Goal: Information Seeking & Learning: Learn about a topic

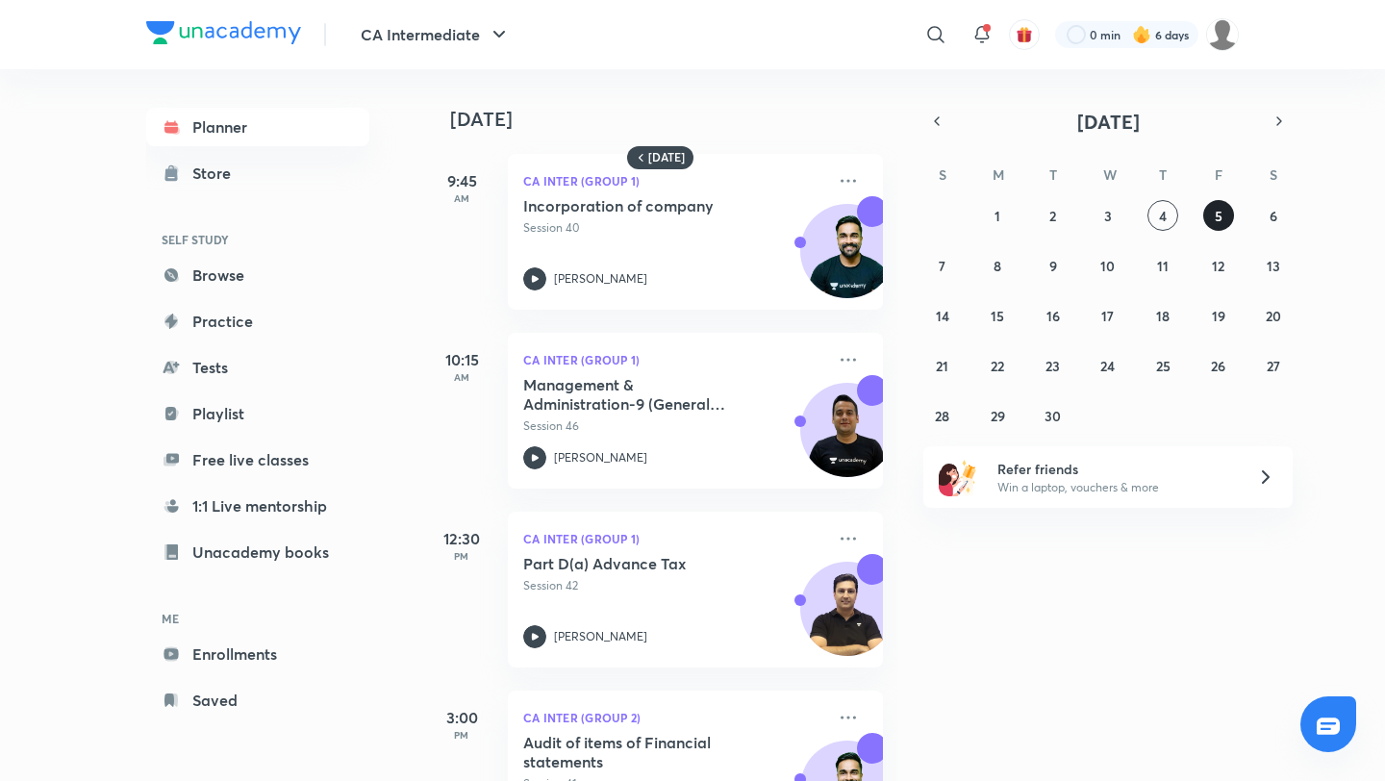
scroll to position [387, 0]
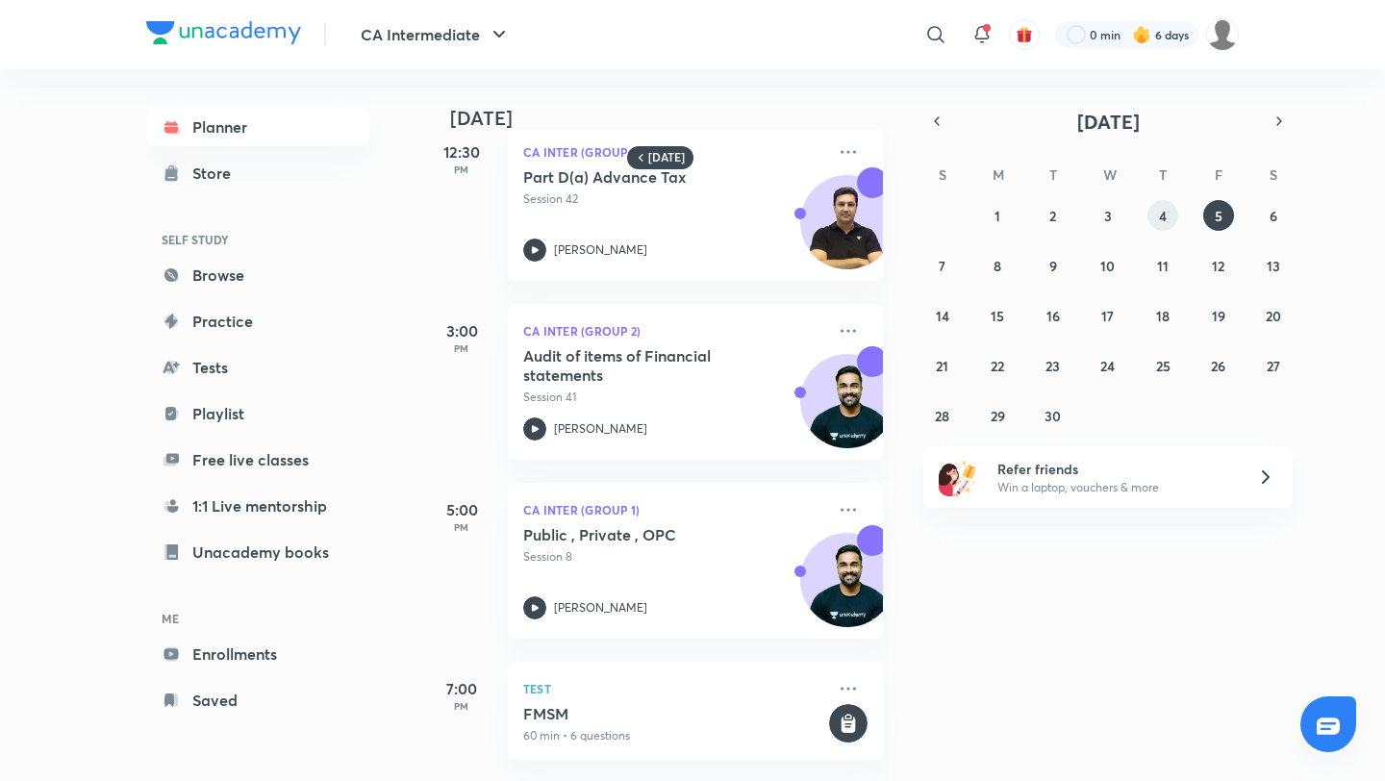
click at [1167, 213] on button "4" at bounding box center [1162, 215] width 31 height 31
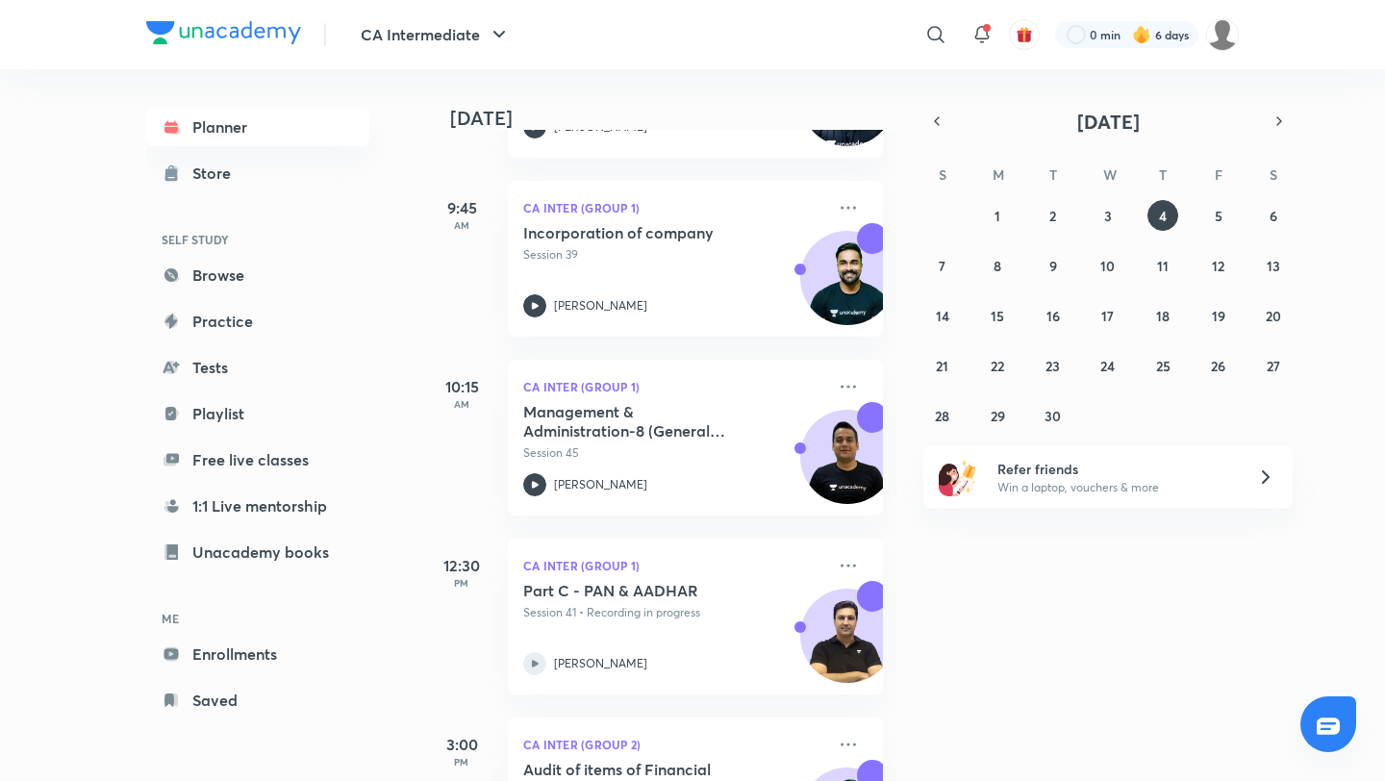
scroll to position [598, 0]
click at [762, 602] on p "Session 41 • Recording in progress" at bounding box center [674, 610] width 302 height 17
click at [853, 562] on icon at bounding box center [847, 563] width 15 height 3
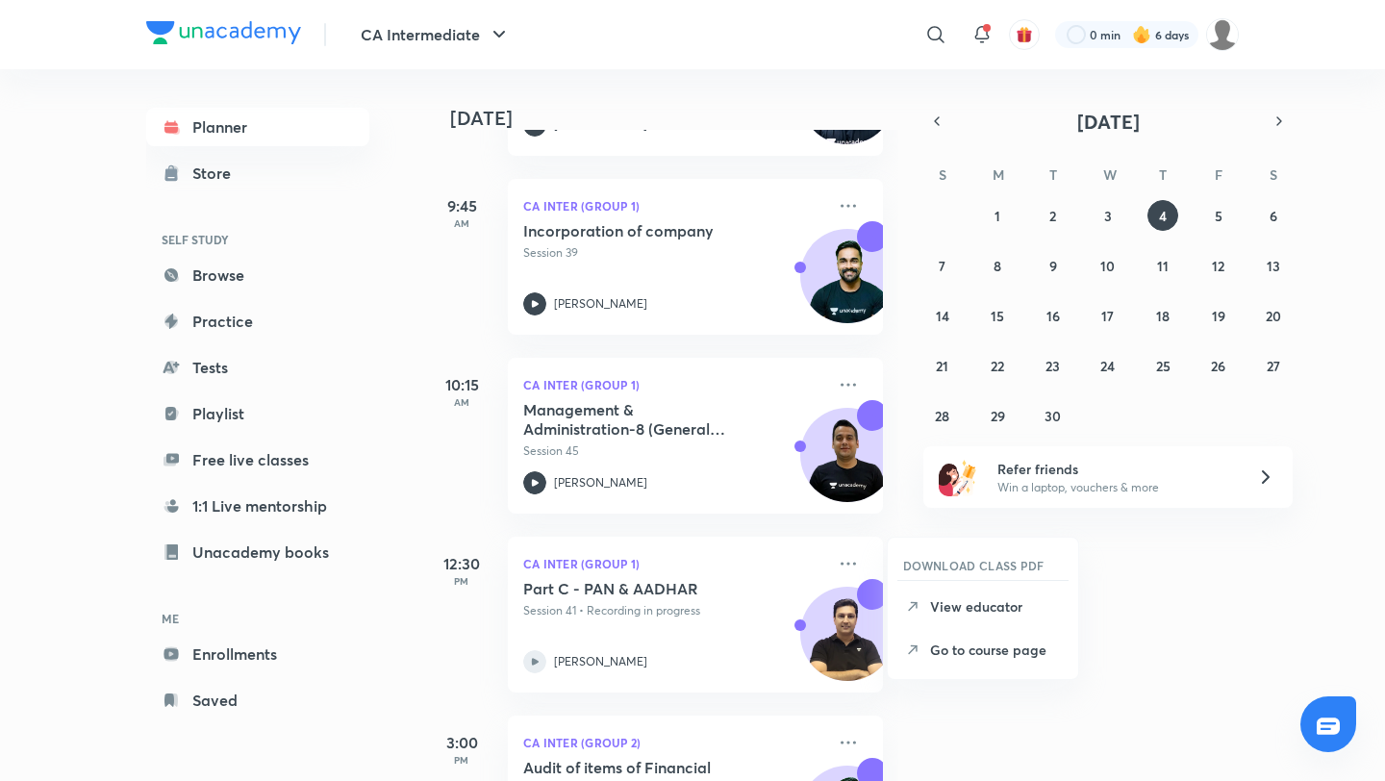
click at [1140, 640] on div "[DATE] Good morning, Jyoti You have 8 events [DATE] Give us your feedback on le…" at bounding box center [902, 425] width 958 height 712
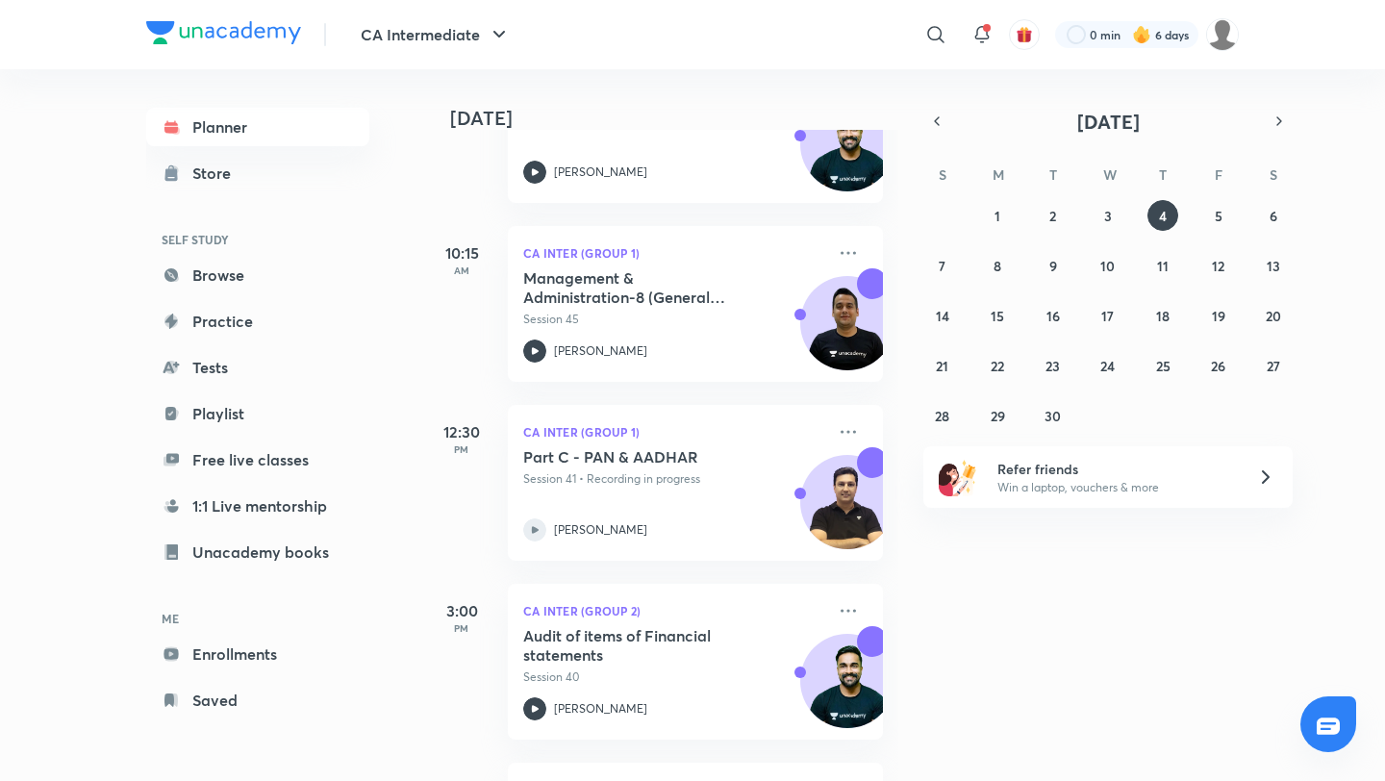
scroll to position [762, 0]
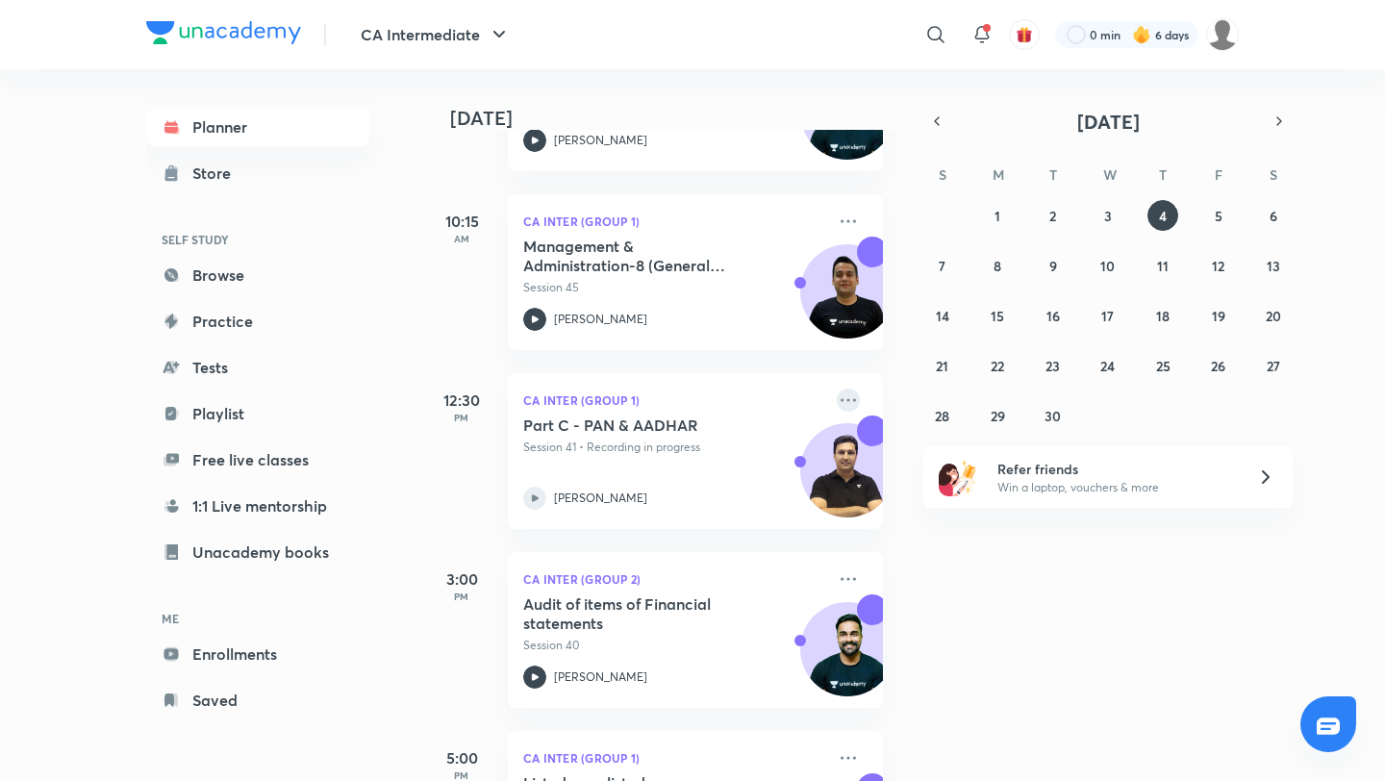
click at [844, 403] on icon at bounding box center [847, 399] width 23 height 23
click at [1186, 602] on div "[DATE] Good morning, Jyoti You have 8 events [DATE] Give us your feedback on le…" at bounding box center [902, 425] width 958 height 712
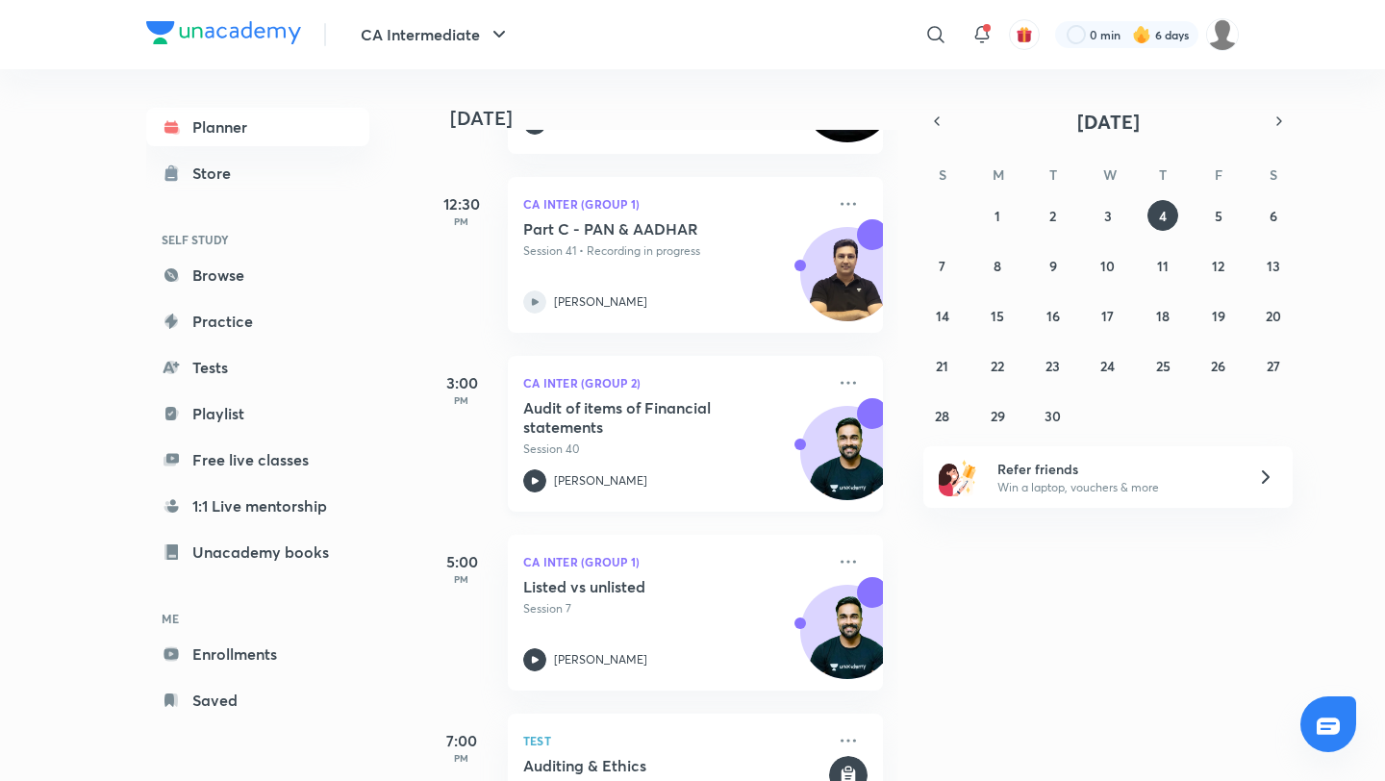
scroll to position [967, 0]
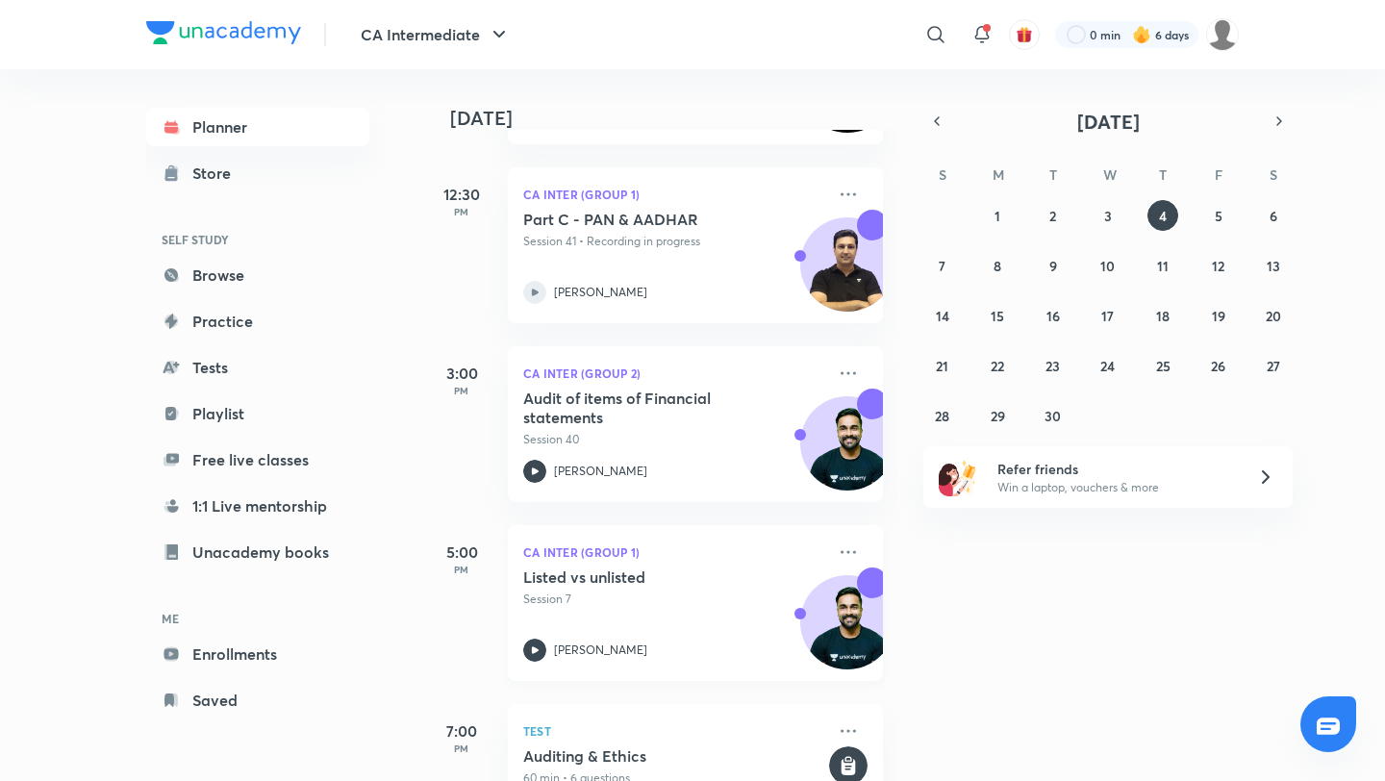
click at [686, 593] on p "Session 7" at bounding box center [674, 598] width 302 height 17
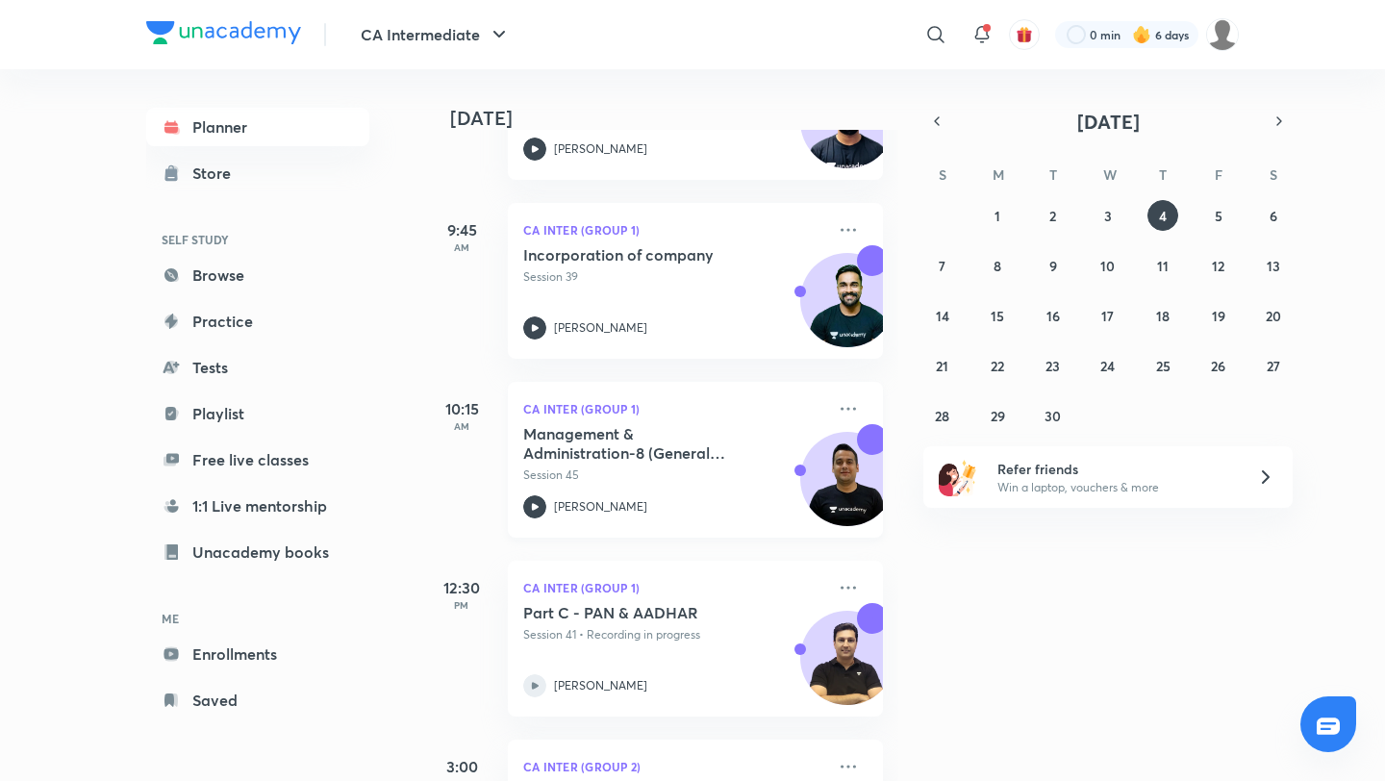
scroll to position [434, 0]
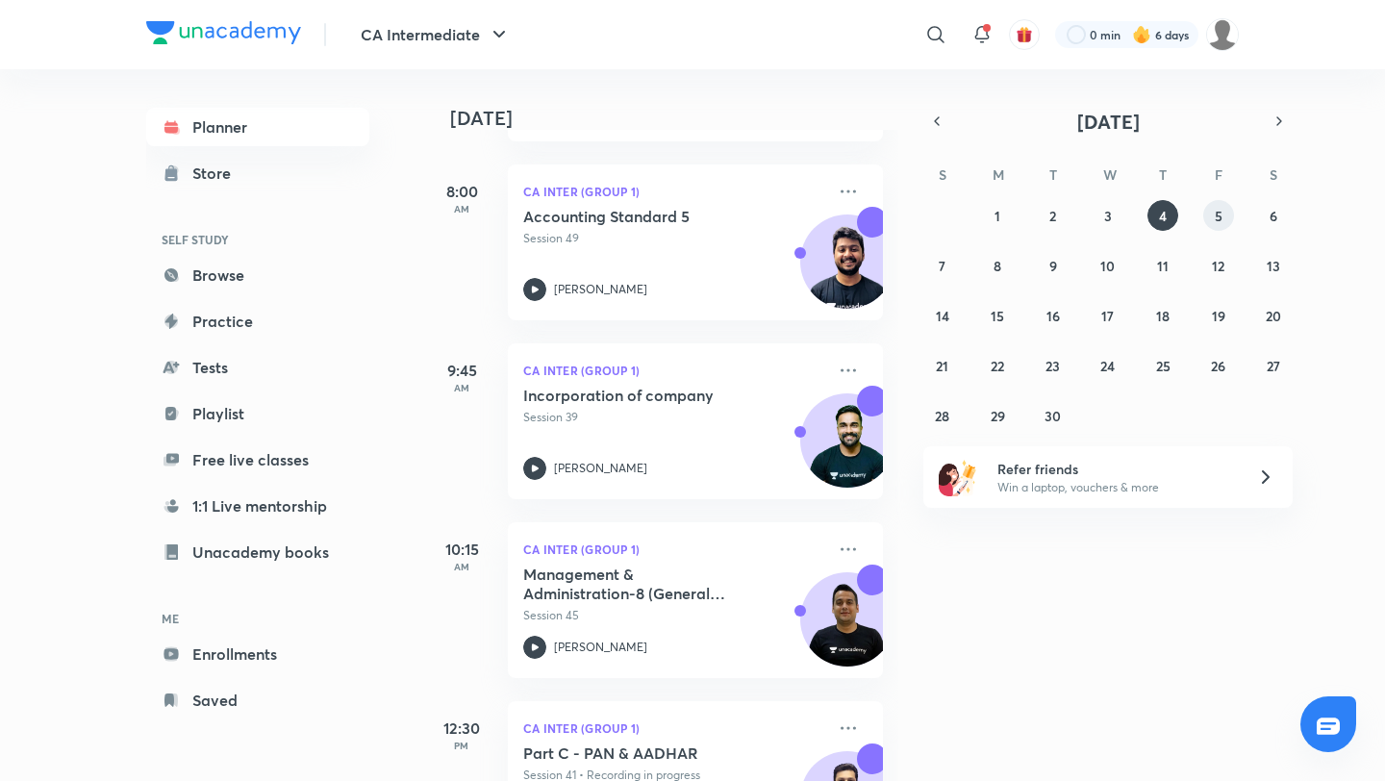
click at [1214, 230] on button "5" at bounding box center [1218, 215] width 31 height 31
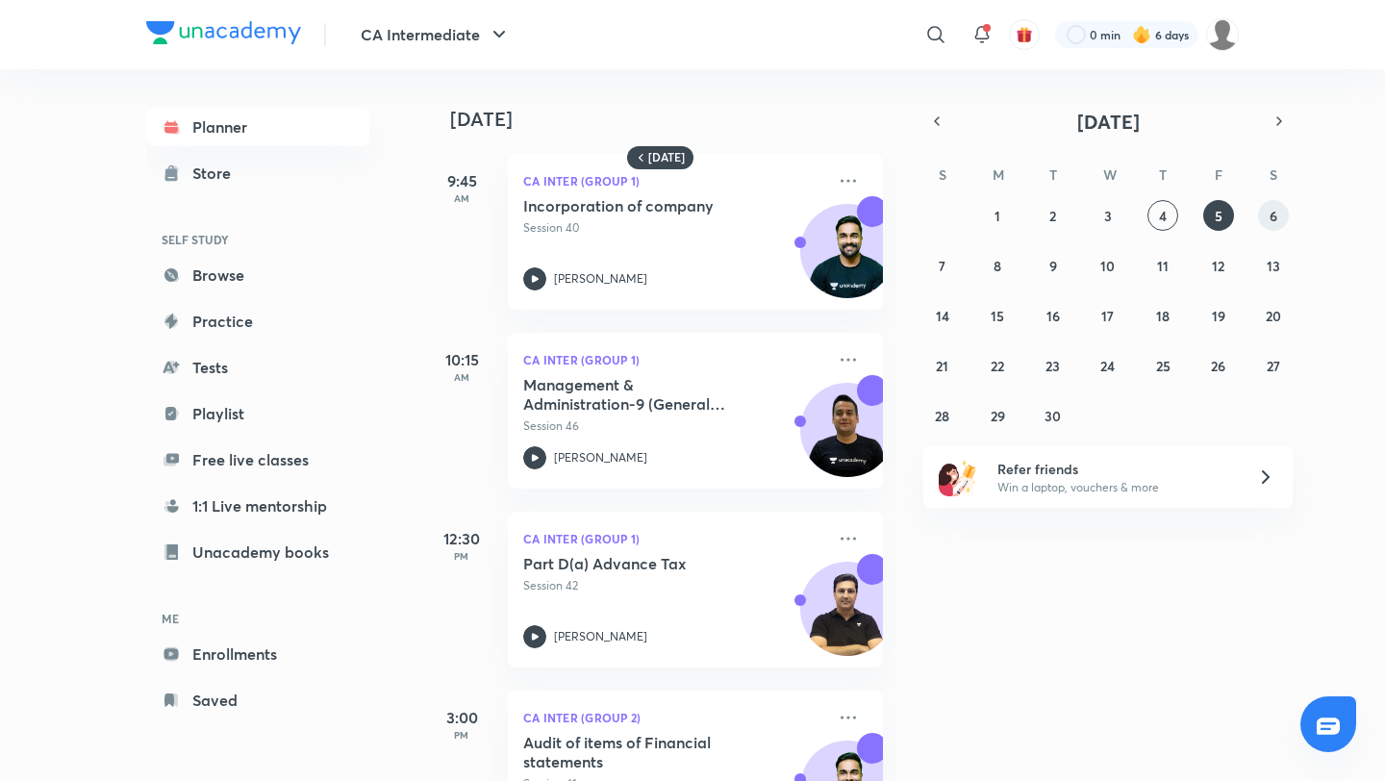
click at [1277, 218] on button "6" at bounding box center [1273, 215] width 31 height 31
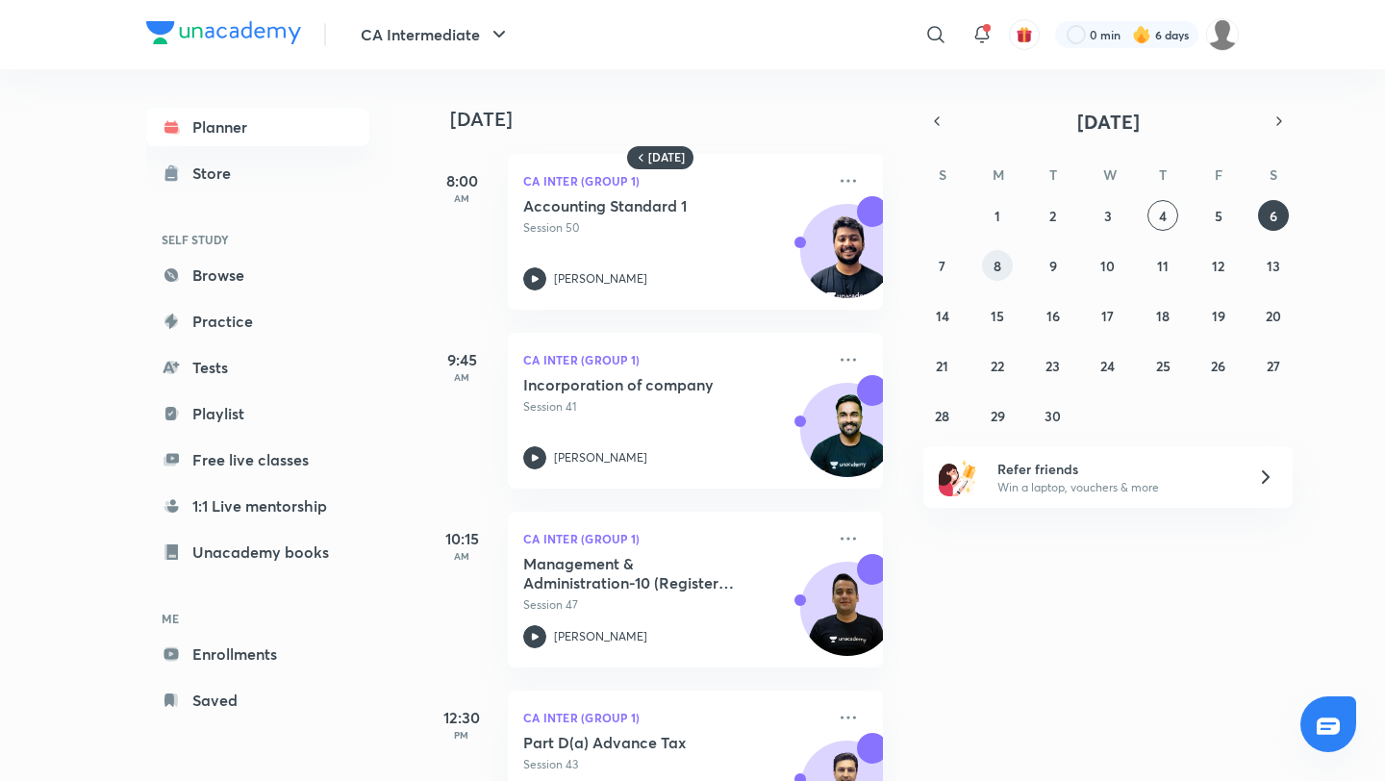
click at [996, 268] on abbr "8" at bounding box center [997, 266] width 8 height 18
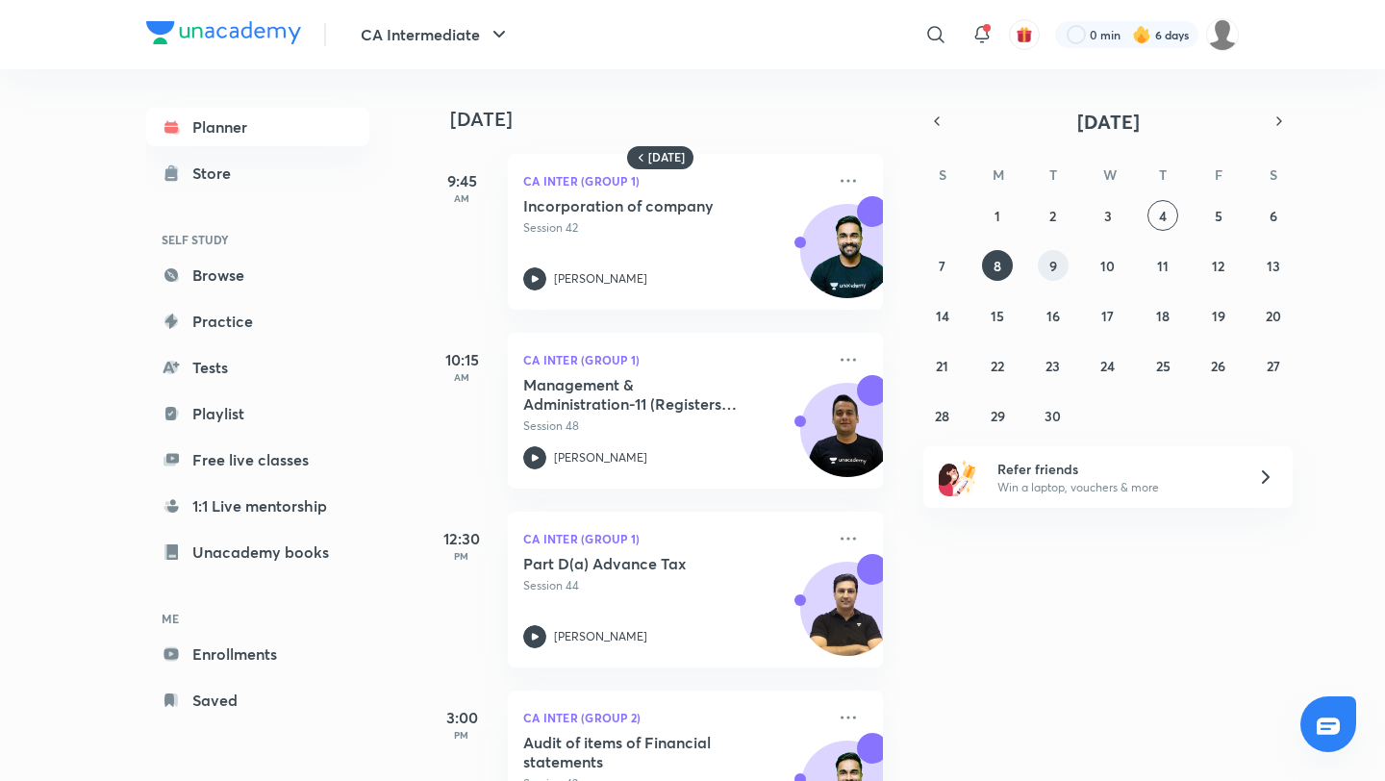
click at [1054, 271] on abbr "9" at bounding box center [1053, 266] width 8 height 18
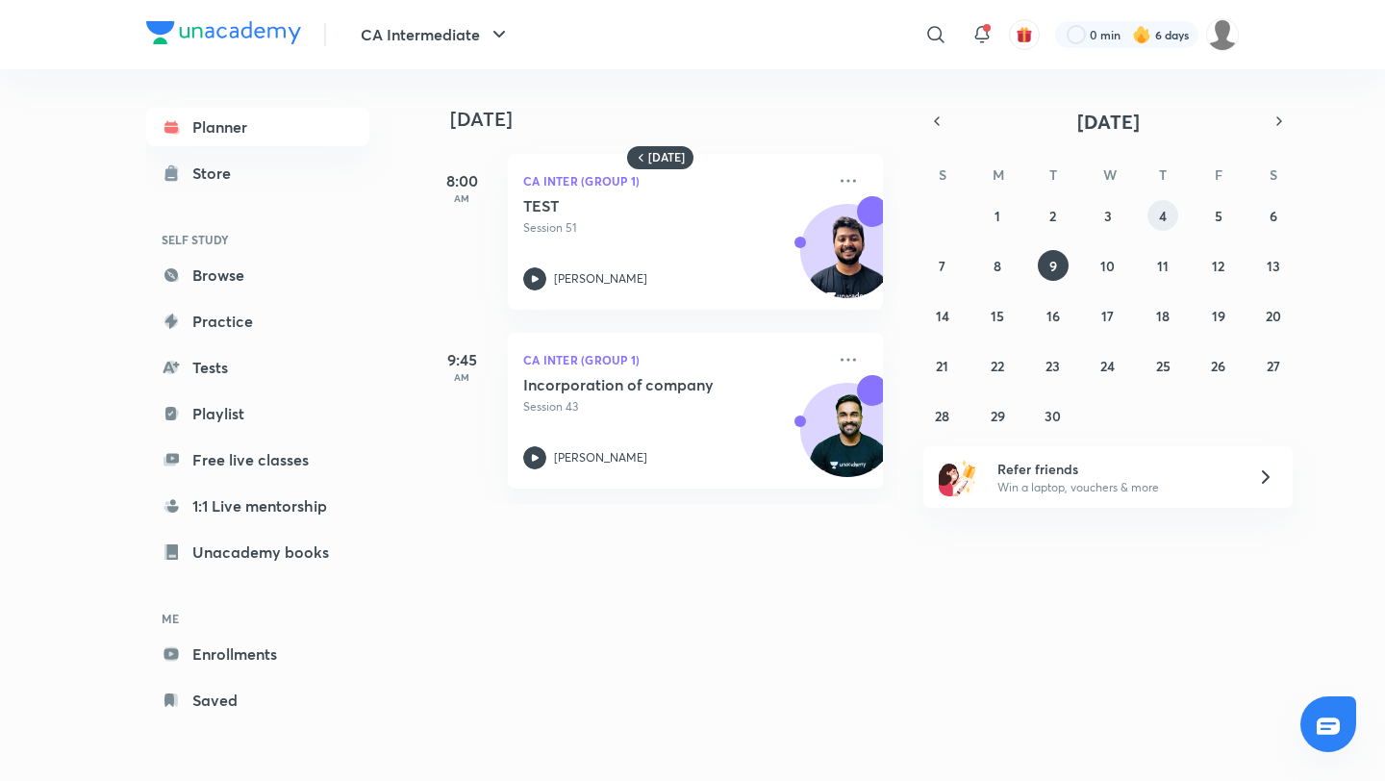
click at [1172, 209] on button "4" at bounding box center [1162, 215] width 31 height 31
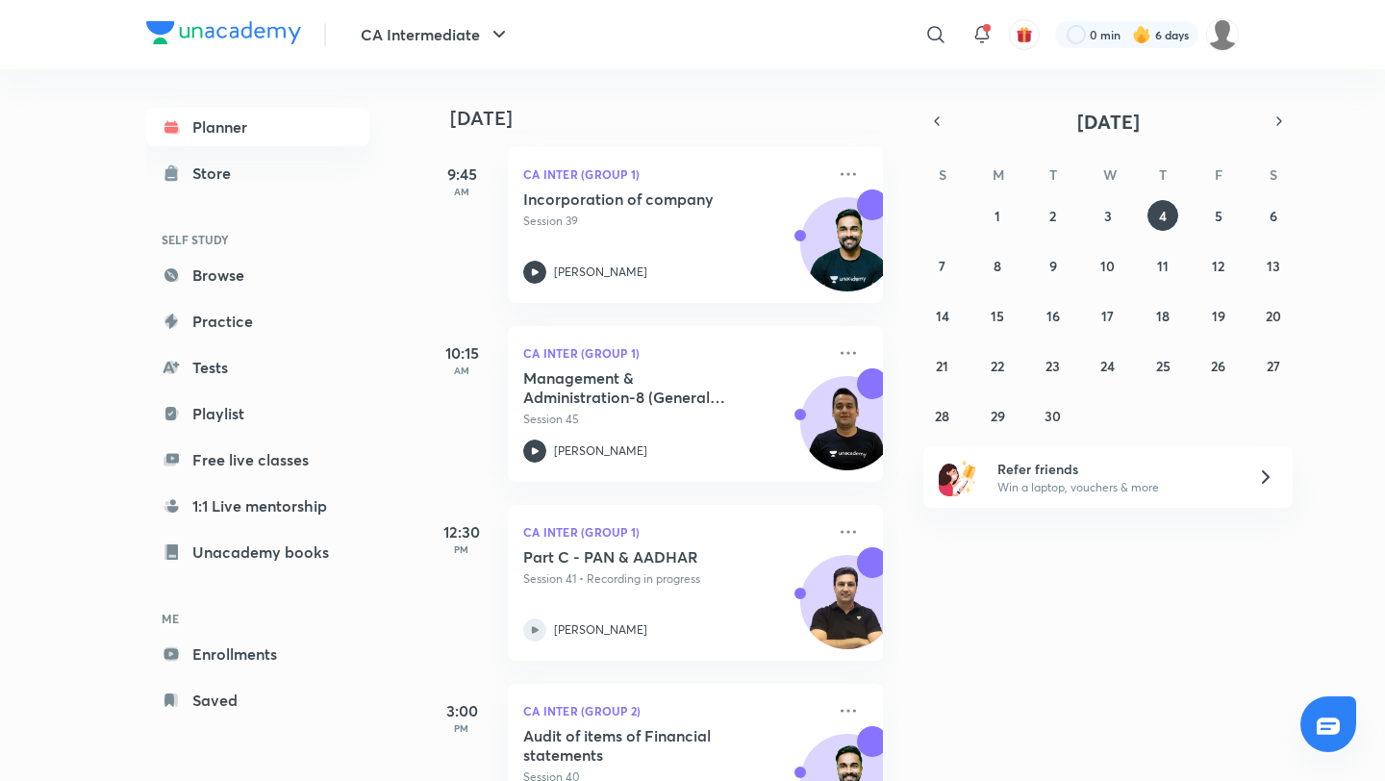
scroll to position [632, 0]
click at [618, 549] on h5 "Part C - PAN & AADHAR" at bounding box center [642, 554] width 239 height 19
click at [594, 566] on div "Part C - PAN & [PERSON_NAME] Session 41 • Recording in progress" at bounding box center [674, 565] width 302 height 40
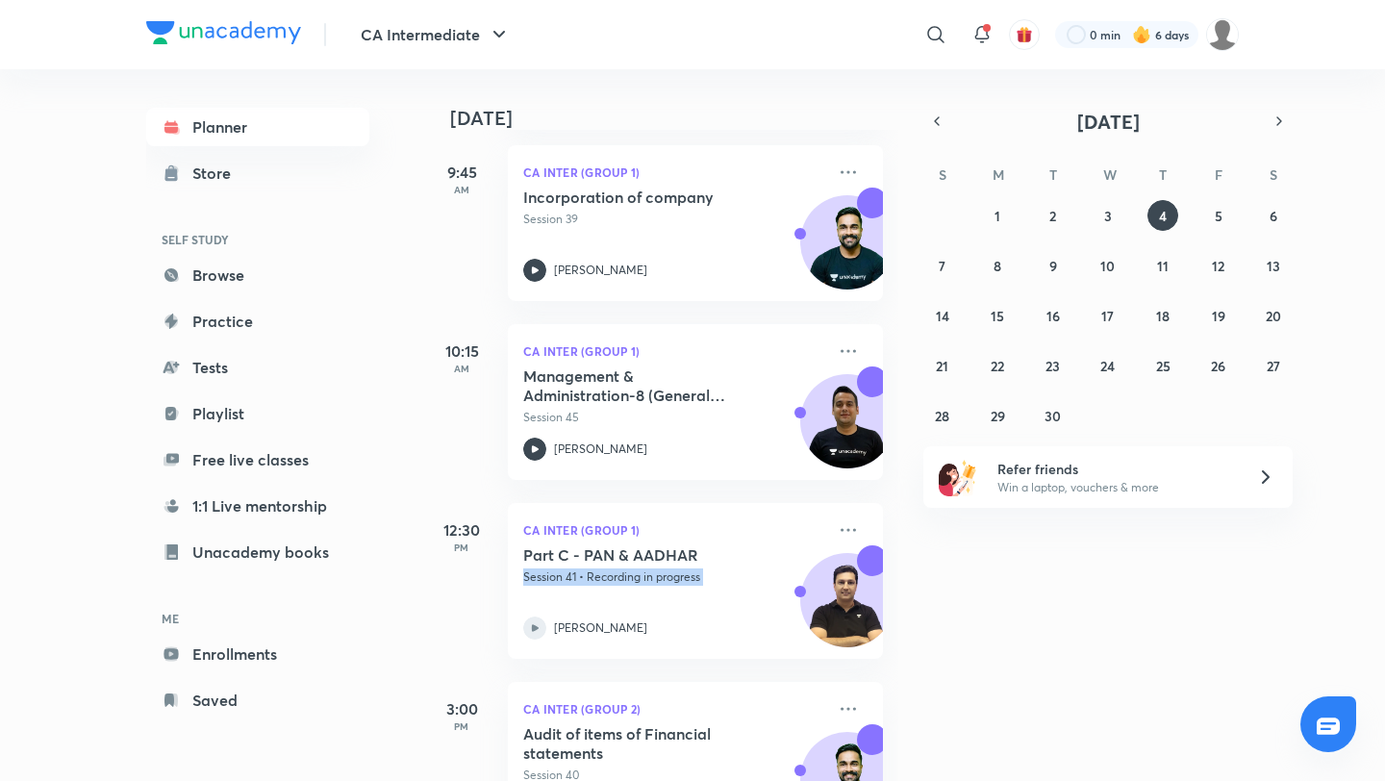
click at [594, 566] on div "Part C - PAN & [PERSON_NAME] Session 41 • Recording in progress" at bounding box center [674, 565] width 302 height 40
click at [412, 600] on div "Planner Store SELF STUDY Browse Practice Tests Playlist Free live classes 1:1 L…" at bounding box center [692, 425] width 1092 height 712
click at [850, 525] on icon at bounding box center [847, 529] width 23 height 23
click at [1221, 575] on div "[DATE] Good morning, Jyoti You have 8 events [DATE] Give us your feedback on le…" at bounding box center [902, 425] width 958 height 712
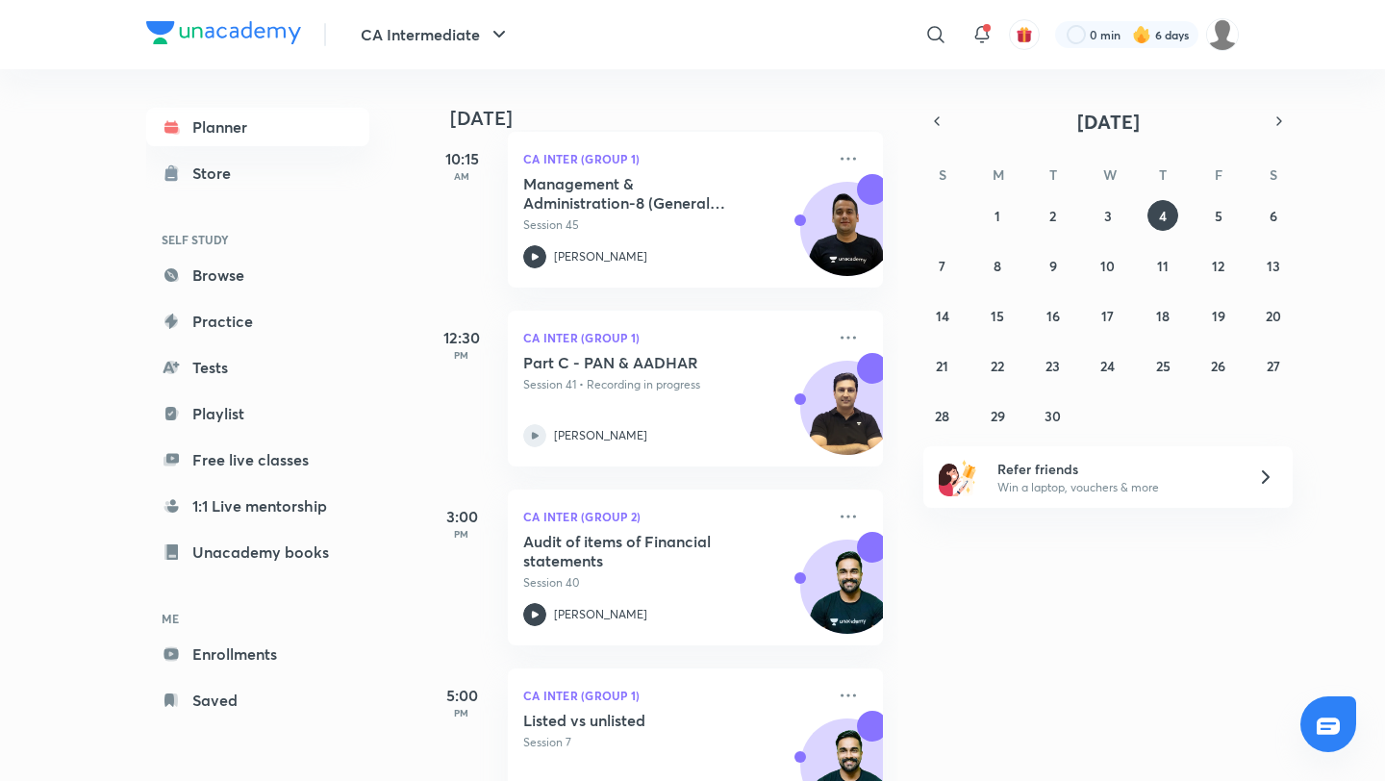
scroll to position [1010, 0]
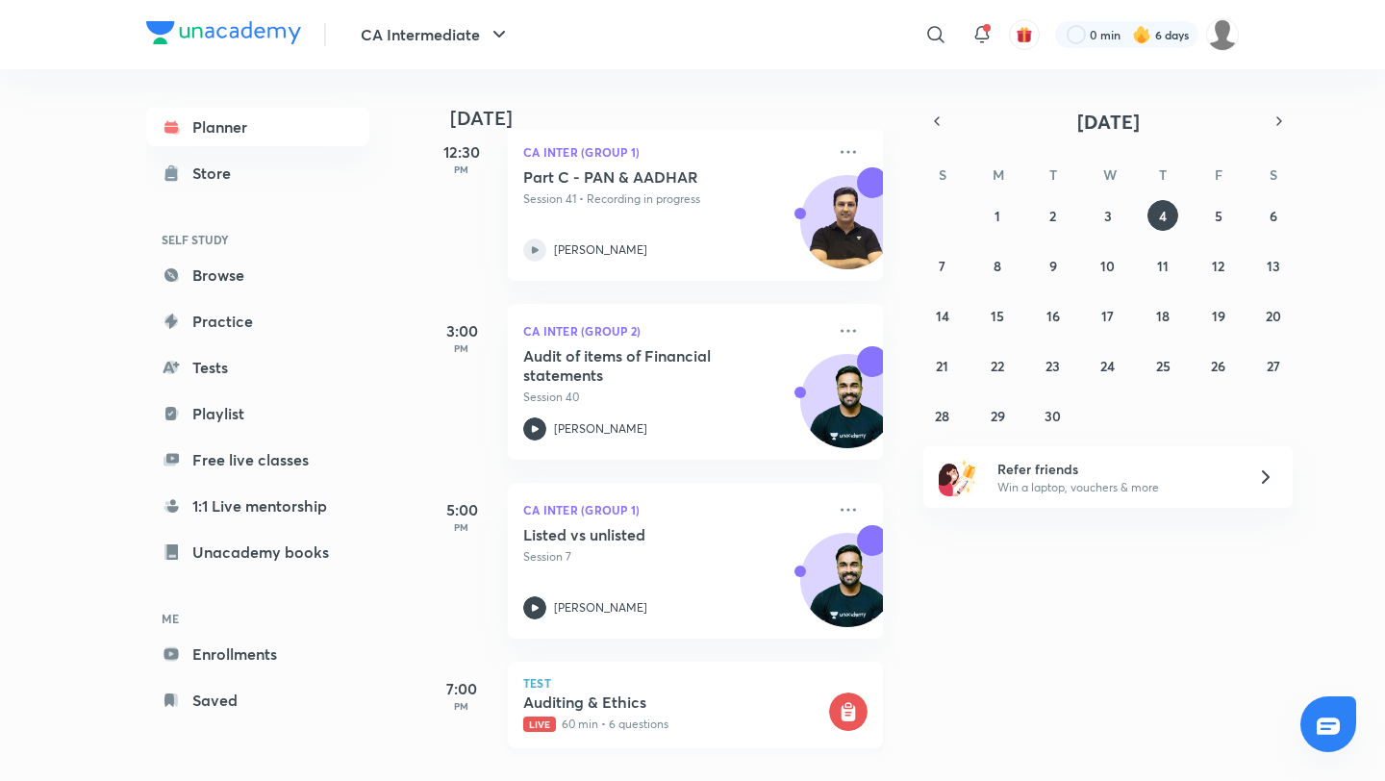
click at [675, 717] on p "Live 60 min • 6 questions" at bounding box center [674, 723] width 302 height 17
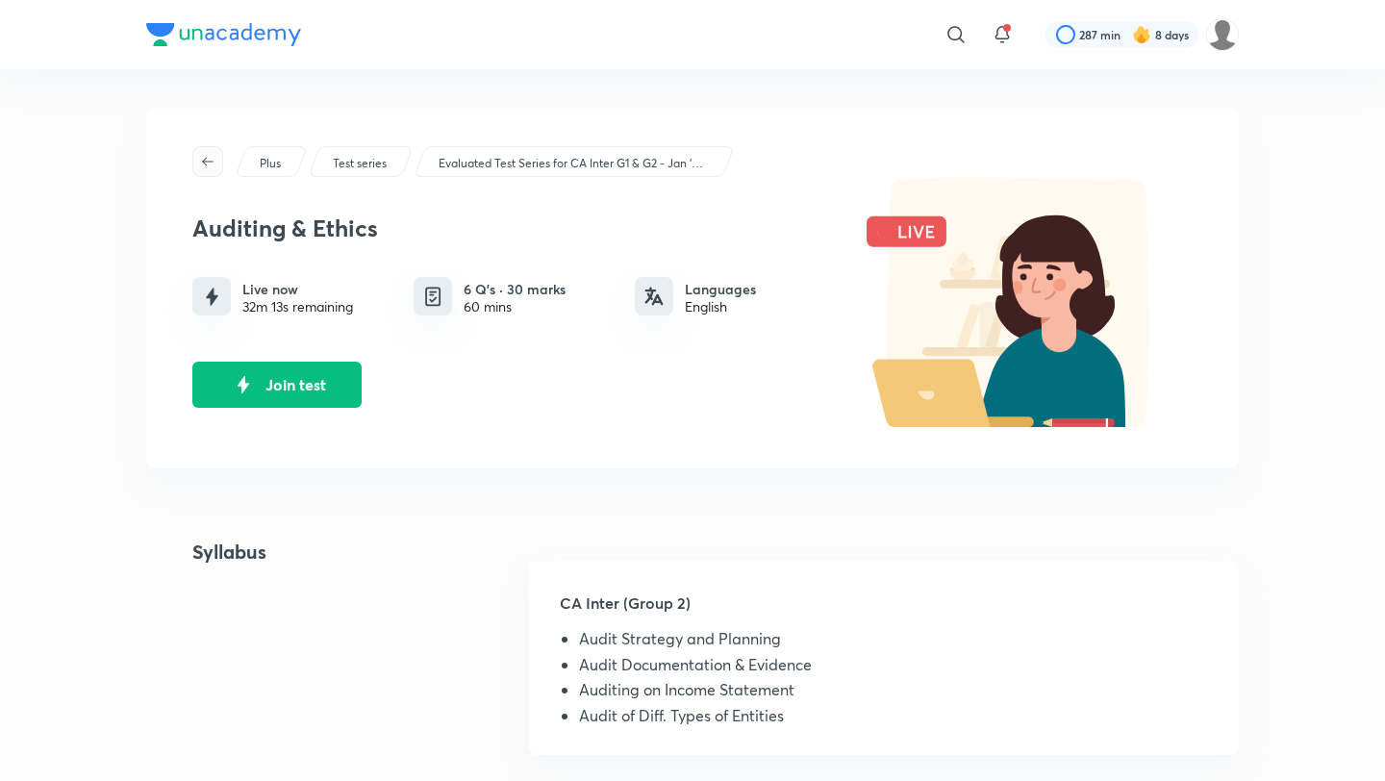
click at [212, 163] on icon "button" at bounding box center [207, 161] width 15 height 15
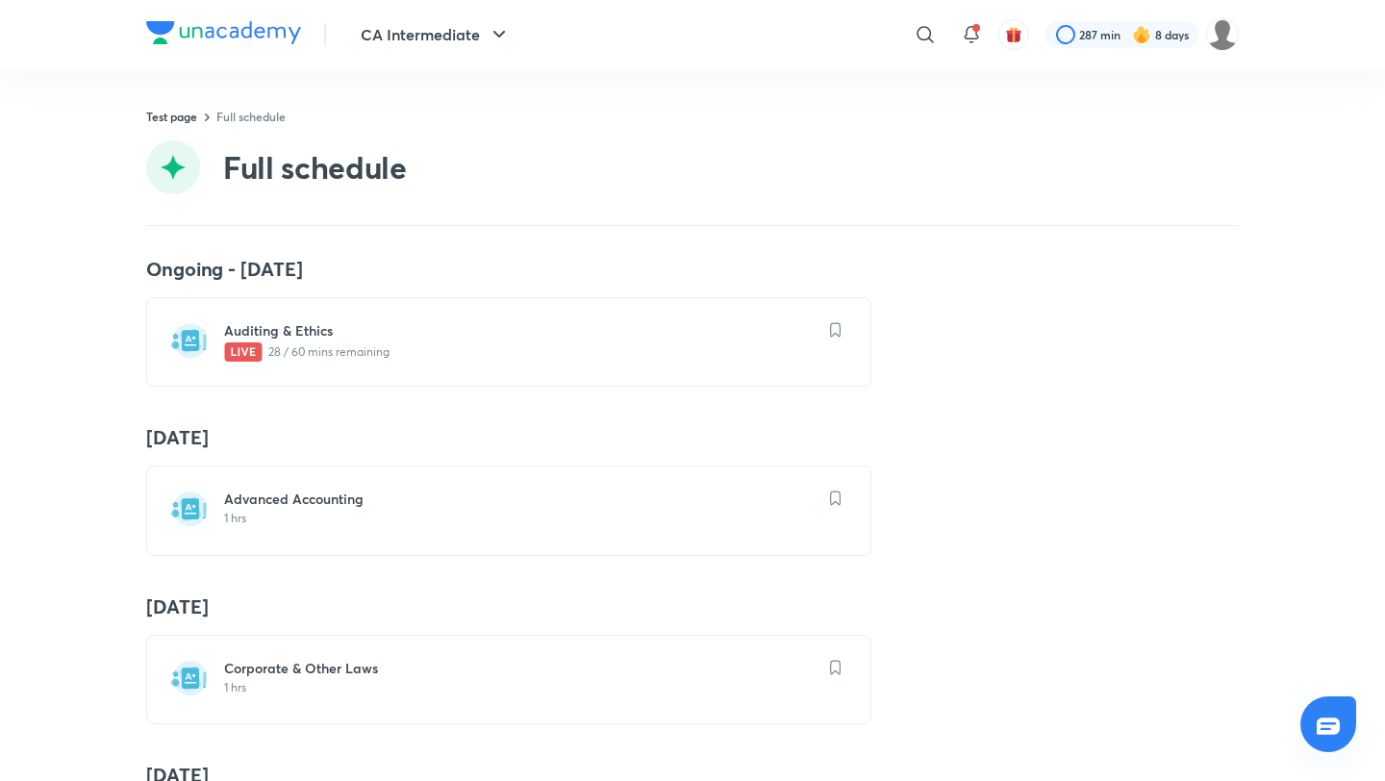
click at [261, 26] on img at bounding box center [223, 32] width 155 height 23
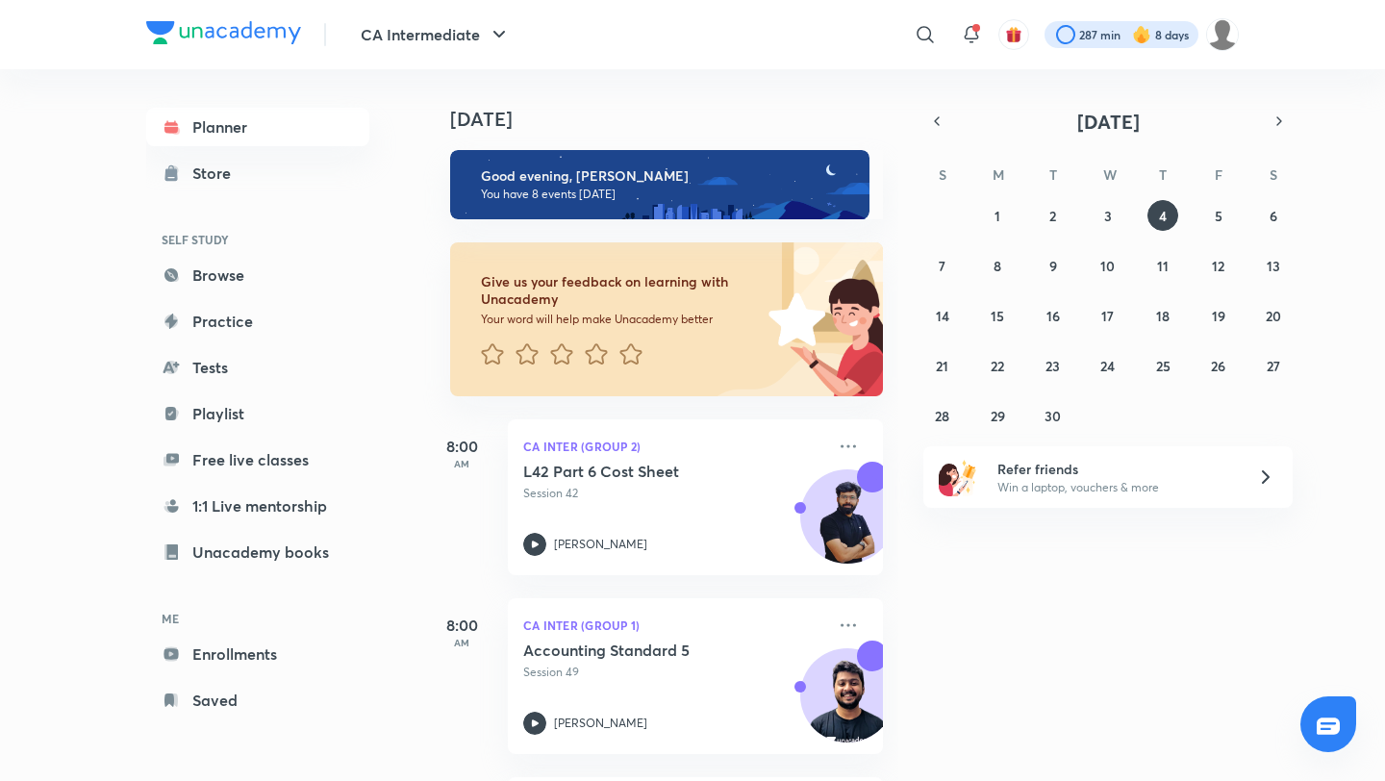
click at [1166, 29] on div at bounding box center [1121, 34] width 154 height 27
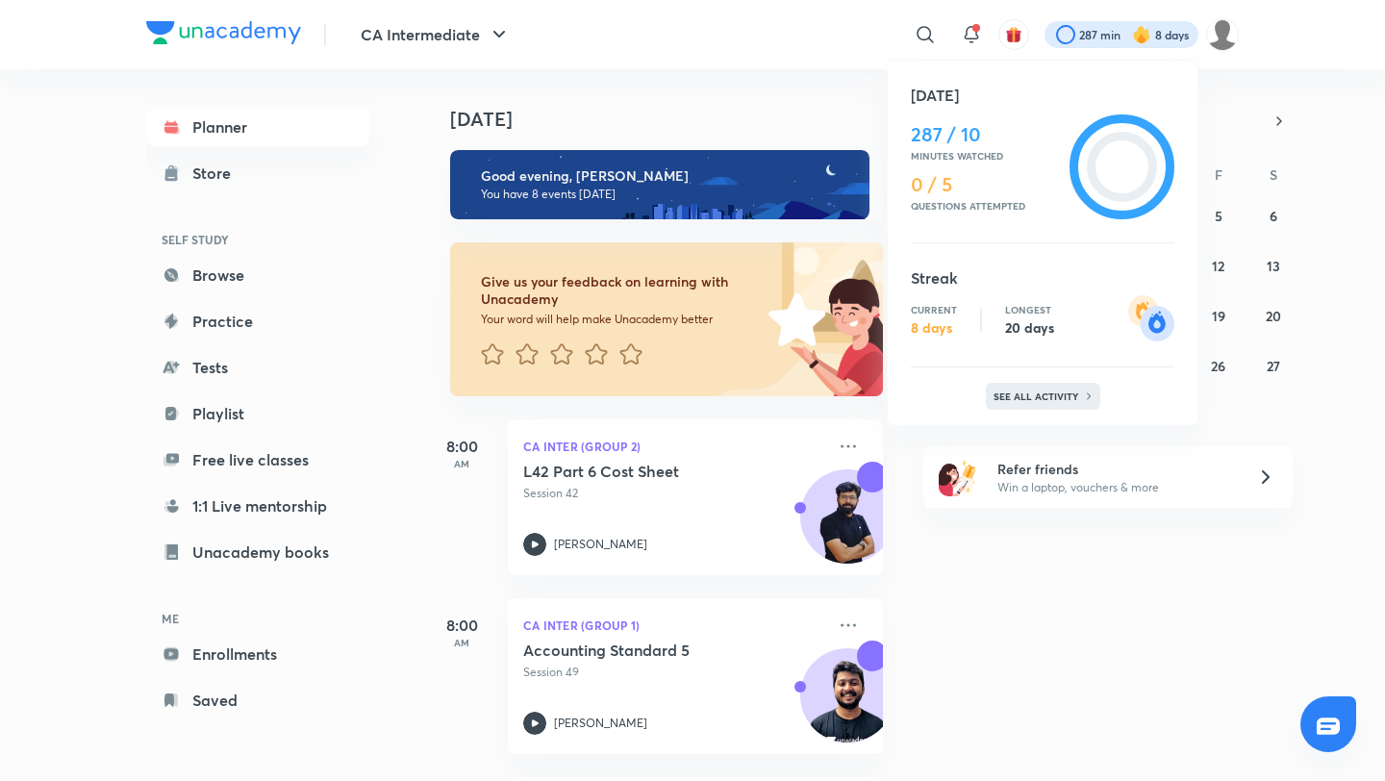
click at [1059, 393] on p "See all activity" at bounding box center [1037, 396] width 89 height 12
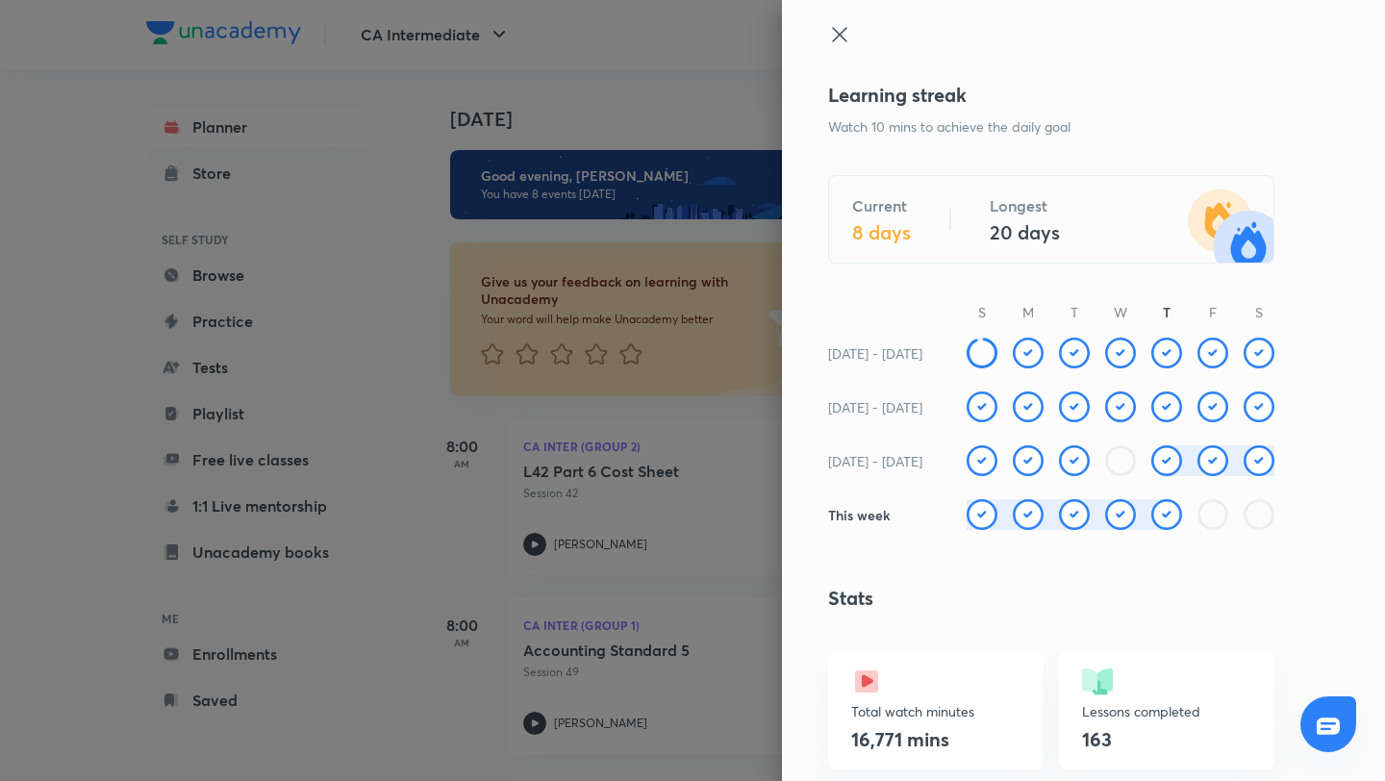
click at [1015, 462] on img at bounding box center [1027, 460] width 31 height 31
click at [863, 515] on h6 "This week" at bounding box center [859, 515] width 62 height 20
click at [1029, 316] on p "M" at bounding box center [1027, 312] width 31 height 20
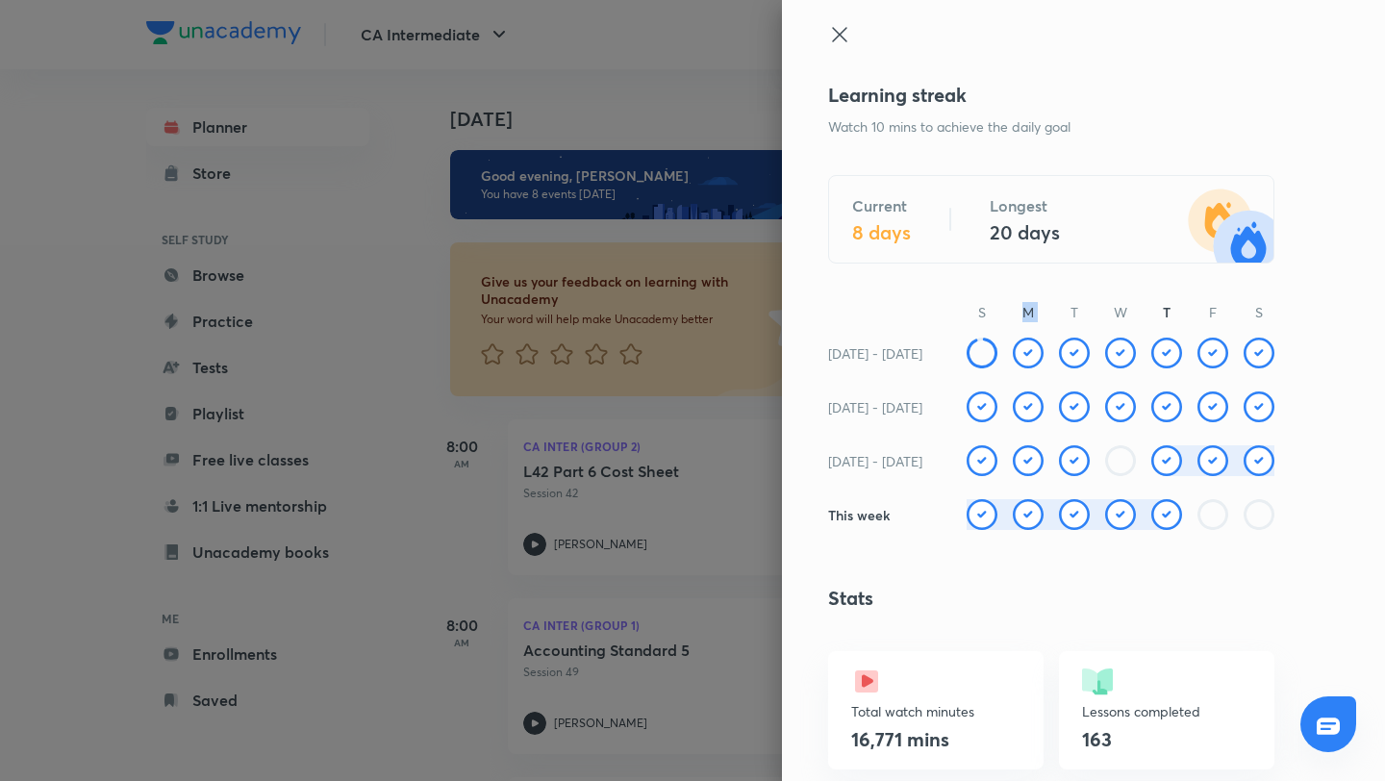
click at [1017, 572] on div "Learning streak Watch 10 mins to achieve the daily goal Current 8 days Longest …" at bounding box center [1083, 390] width 603 height 781
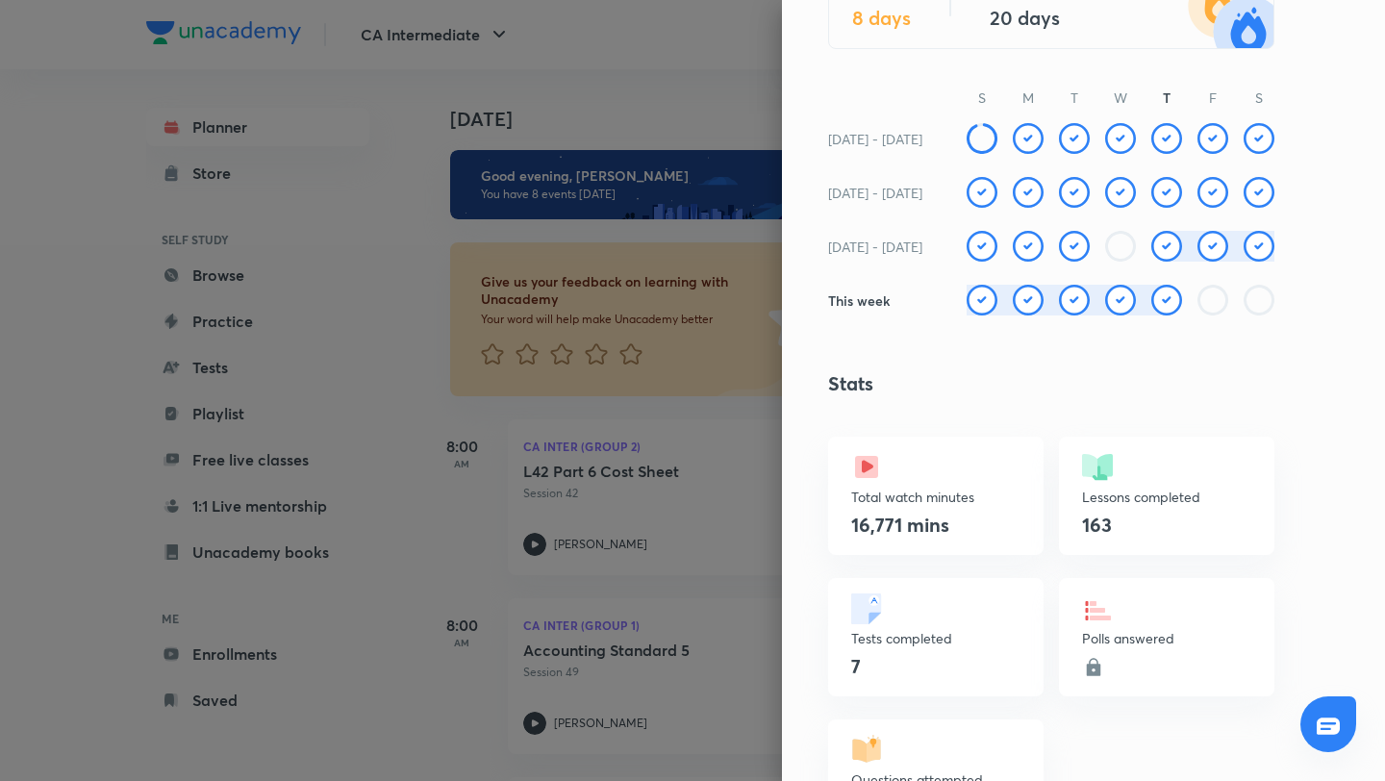
scroll to position [214, 0]
click at [951, 407] on div "Learning streak Watch 10 mins to achieve the daily goal Current 8 days Longest …" at bounding box center [1083, 390] width 603 height 781
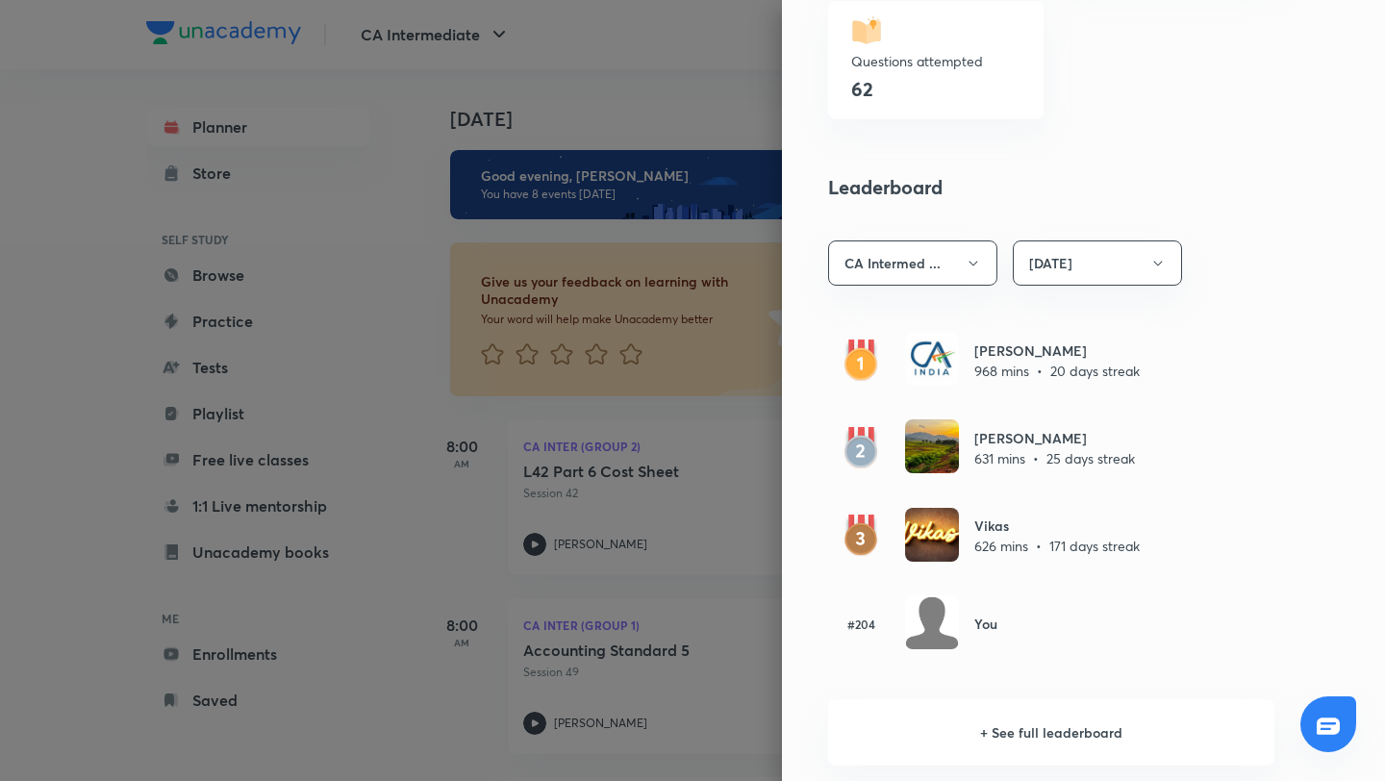
scroll to position [943, 0]
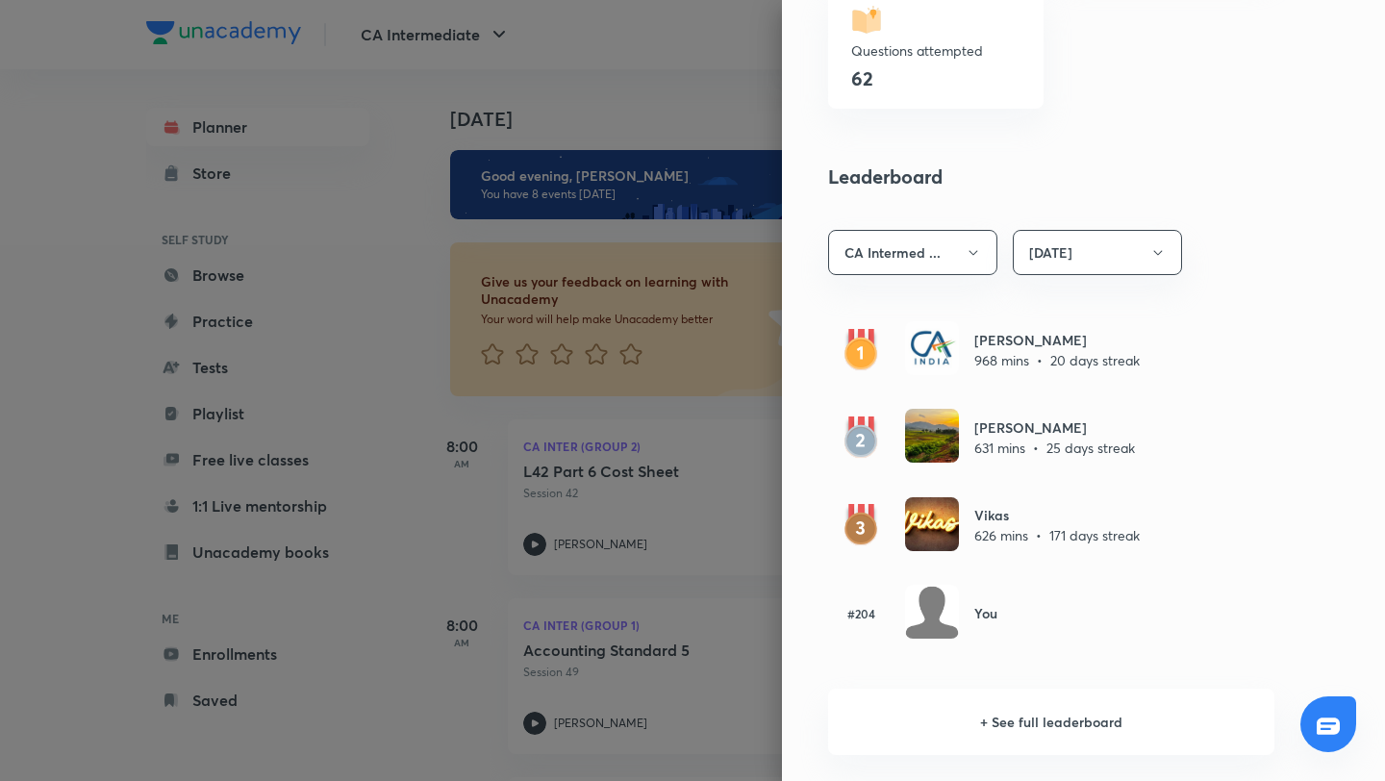
click at [989, 629] on div "#204 You" at bounding box center [1051, 613] width 446 height 57
click at [1010, 718] on h6 "+ See full leaderboard" at bounding box center [1051, 721] width 446 height 66
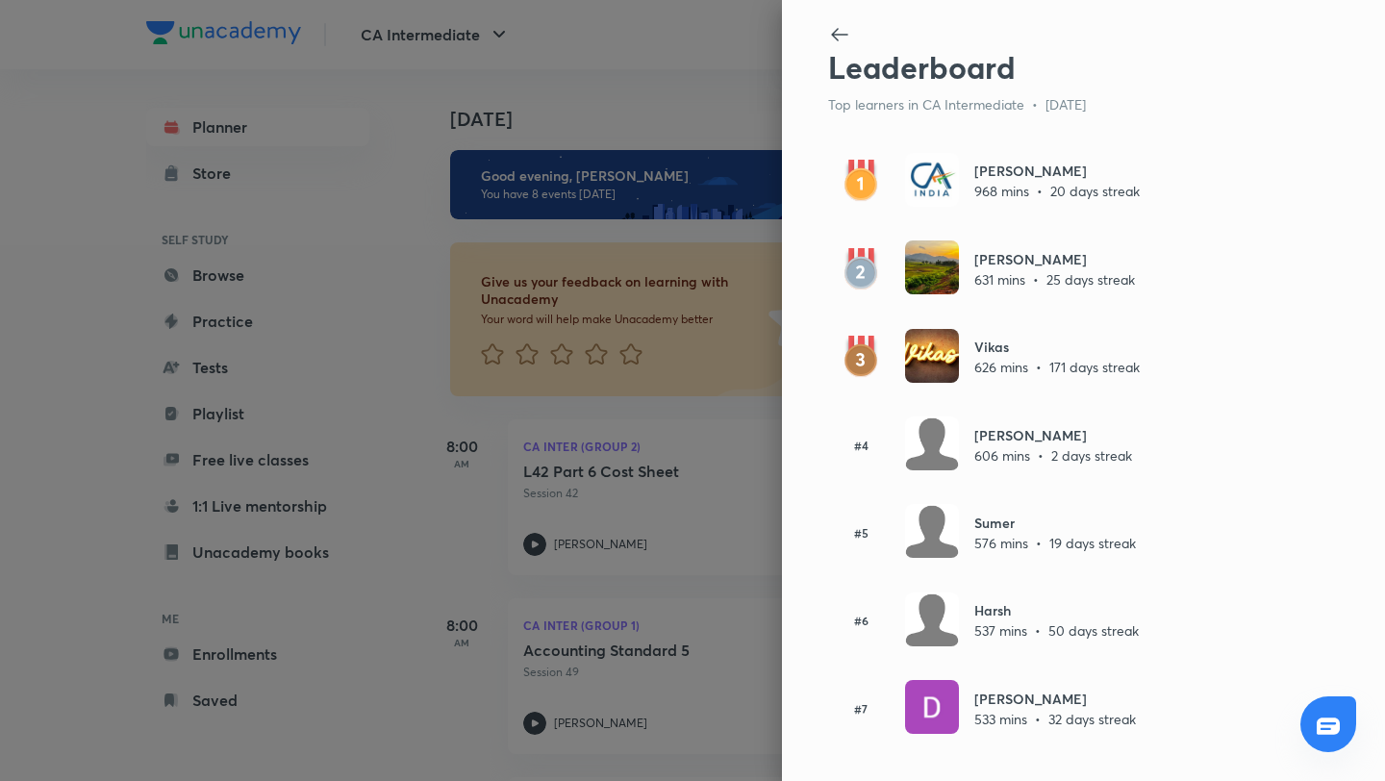
scroll to position [2, 0]
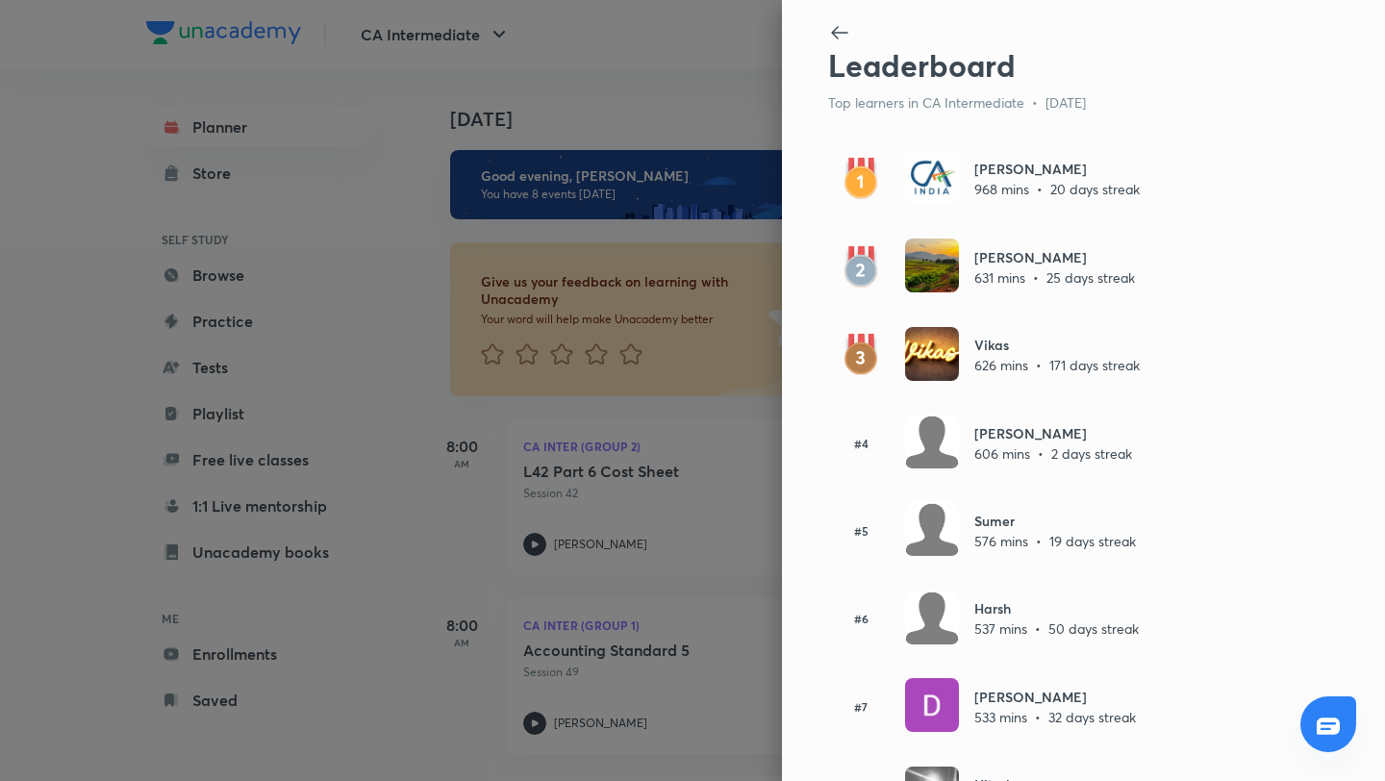
click at [840, 21] on icon at bounding box center [839, 32] width 23 height 23
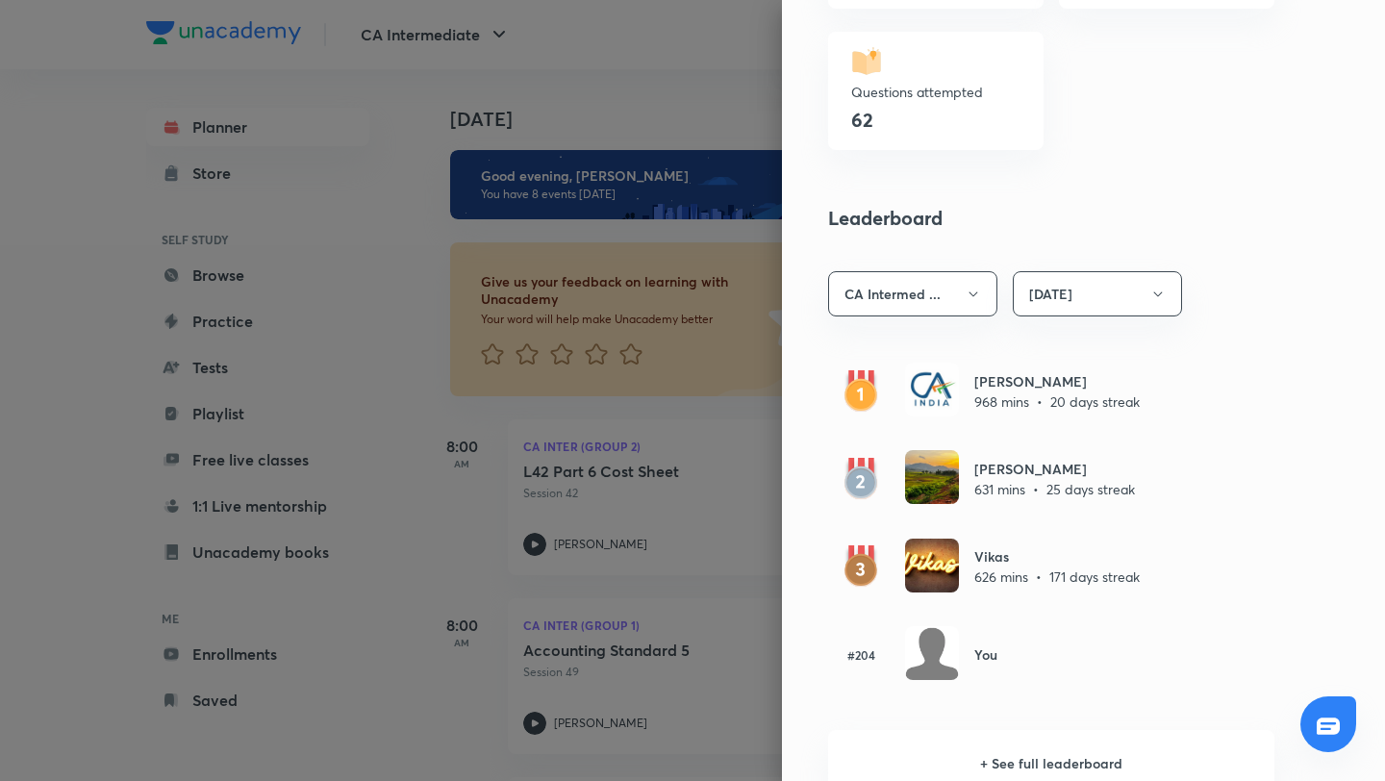
scroll to position [908, 0]
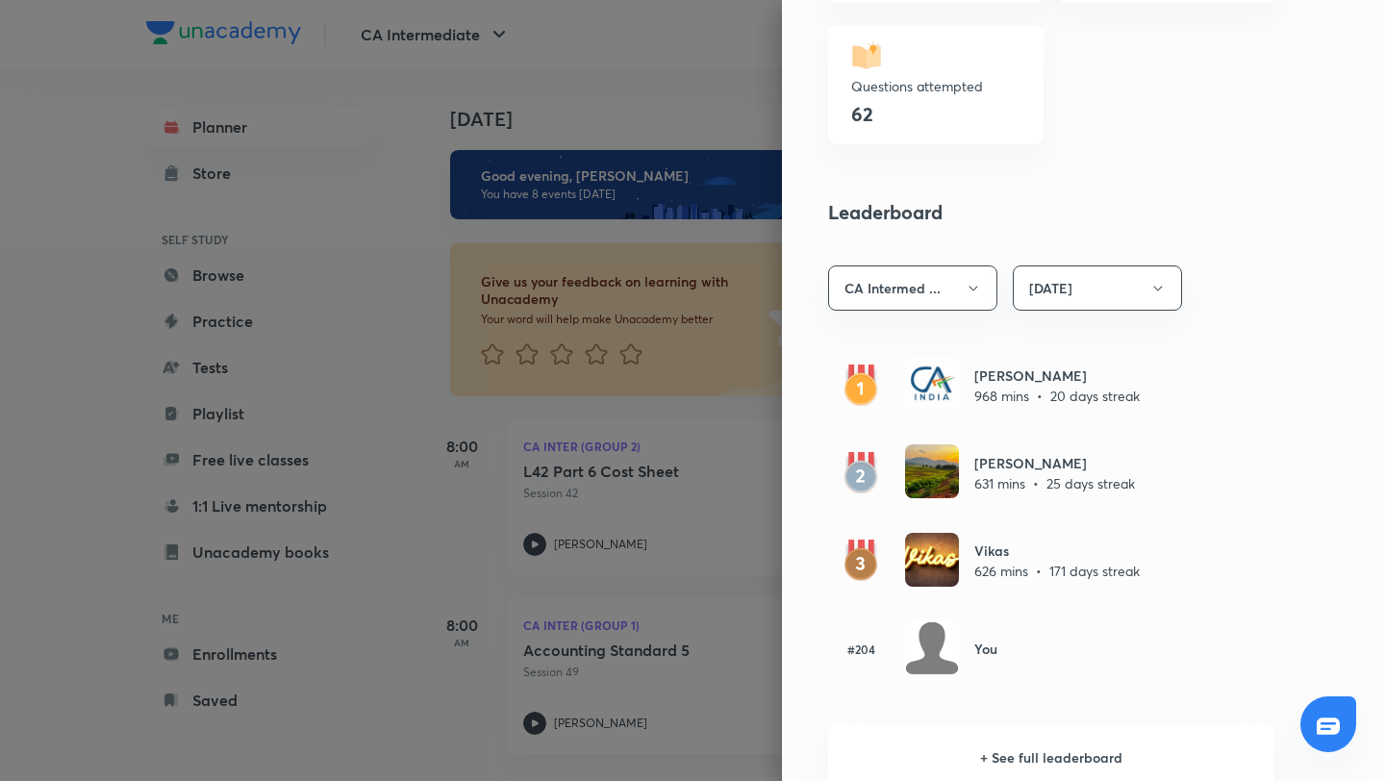
click at [731, 94] on div at bounding box center [692, 390] width 1385 height 781
